Goal: Answer question/provide support

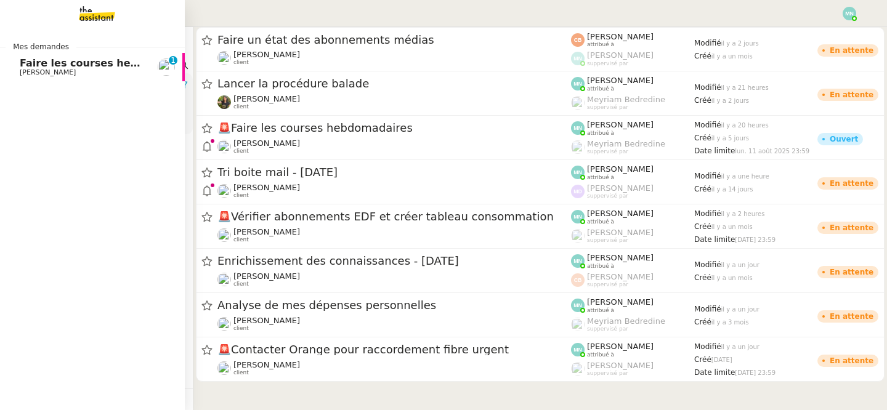
click at [81, 79] on link "Faire les courses hebdomadaires Ilyes Hadj 0 1 2 3 4 5 6 7 8 9" at bounding box center [92, 67] width 185 height 28
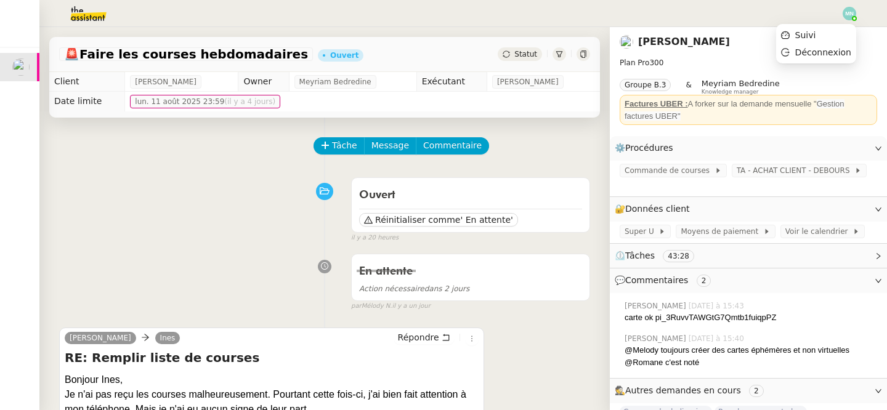
click at [851, 13] on img at bounding box center [850, 14] width 14 height 14
click at [834, 33] on li "Suivi" at bounding box center [816, 34] width 80 height 17
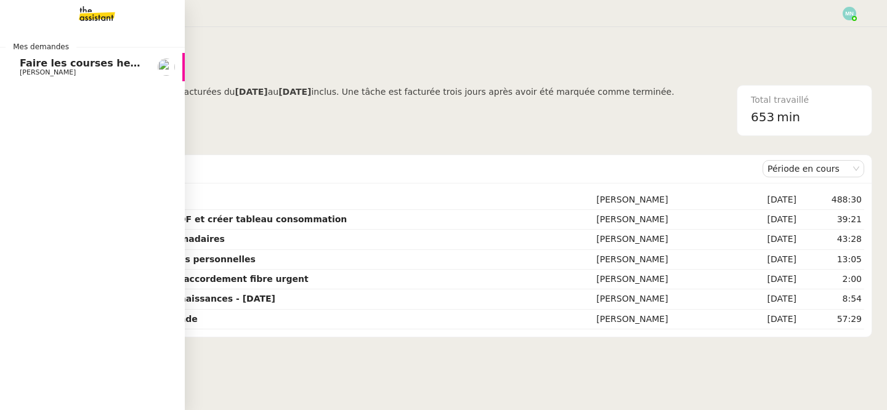
click at [26, 73] on span "[PERSON_NAME]" at bounding box center [48, 72] width 56 height 8
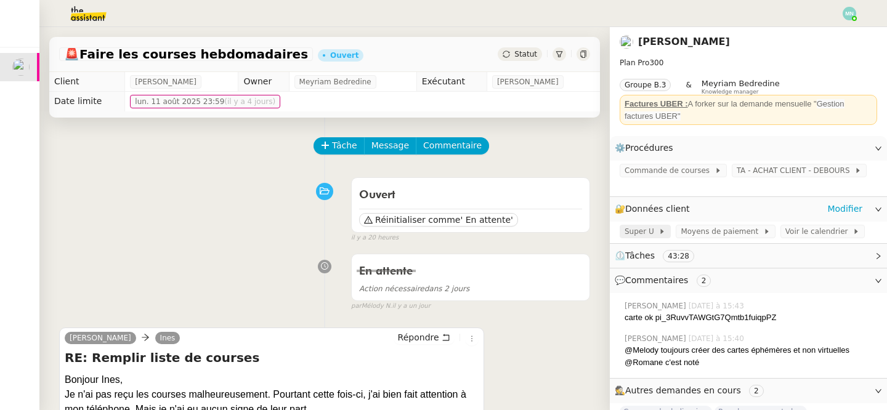
click at [654, 227] on span at bounding box center [656, 231] width 5 height 9
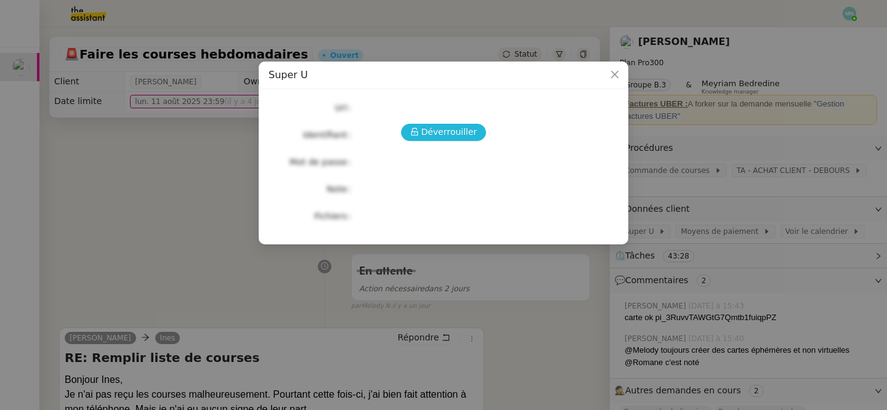
click at [431, 137] on span "Déverrouiller" at bounding box center [449, 132] width 56 height 14
click at [615, 77] on icon "Close" at bounding box center [615, 75] width 10 height 10
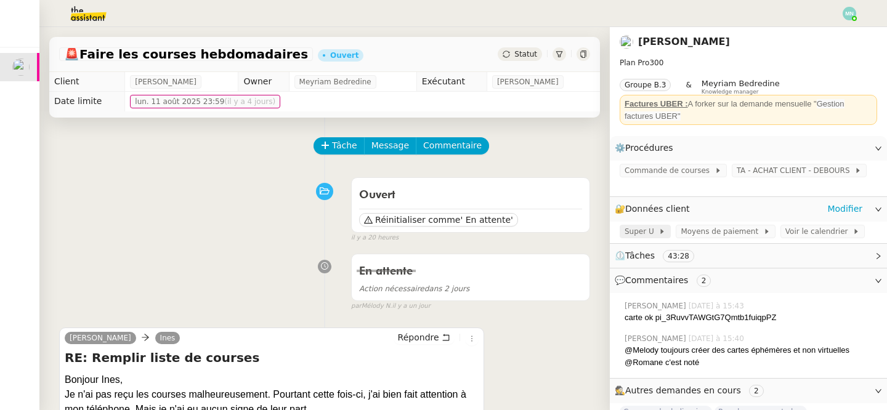
click at [633, 225] on span "Super U" at bounding box center [642, 231] width 34 height 12
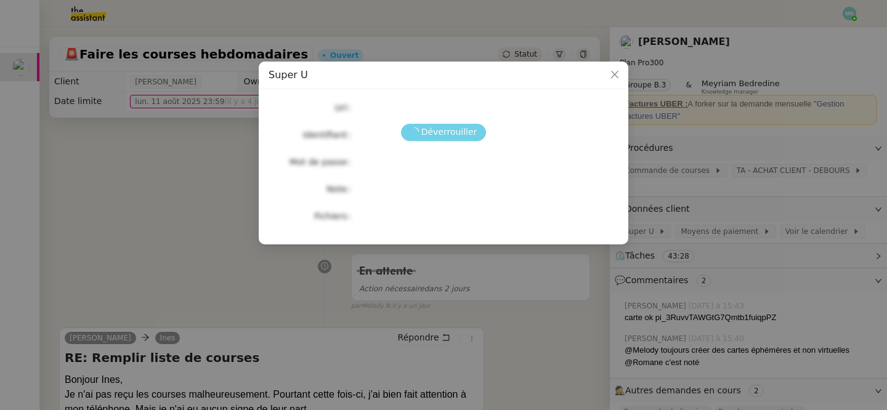
click at [450, 127] on span "Déverrouiller" at bounding box center [449, 132] width 56 height 14
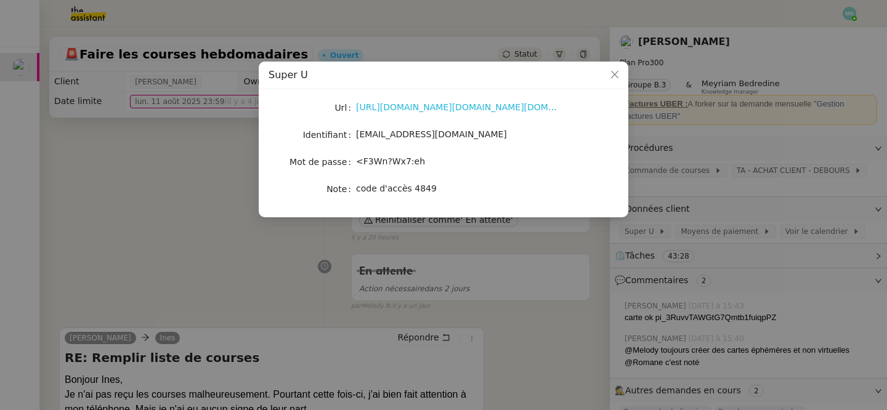
click at [460, 105] on link "[URL][DOMAIN_NAME][DOMAIN_NAME][DOMAIN_NAME][DOMAIN_NAME]" at bounding box center [512, 107] width 312 height 10
